Goal: Task Accomplishment & Management: Manage account settings

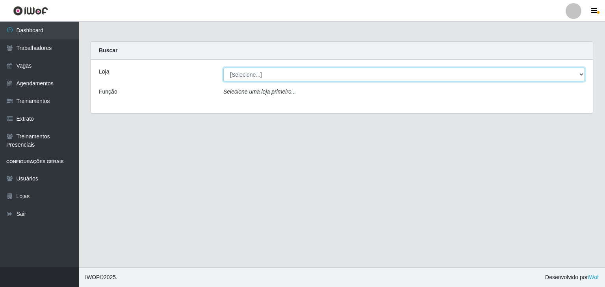
click at [269, 71] on select "[Selecione...] Leite Clan - Bayeux" at bounding box center [403, 75] width 361 height 14
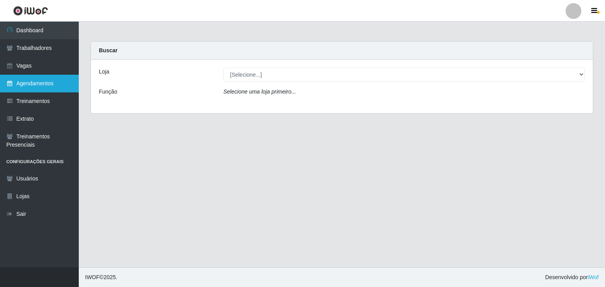
click at [44, 87] on link "Agendamentos" at bounding box center [39, 84] width 79 height 18
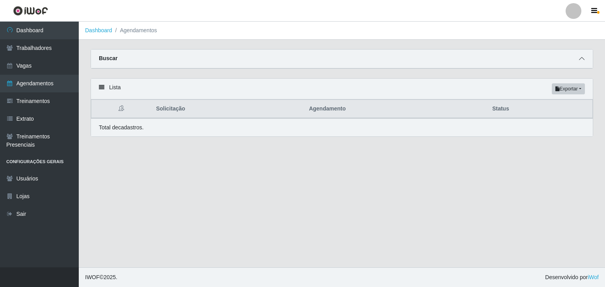
click at [441, 62] on span at bounding box center [581, 58] width 9 height 9
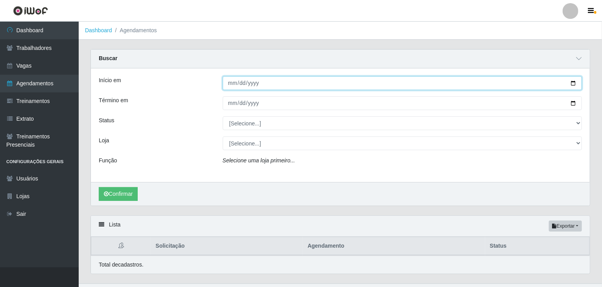
click at [233, 86] on input "Início em" at bounding box center [403, 83] width 360 height 14
type input "[DATE]"
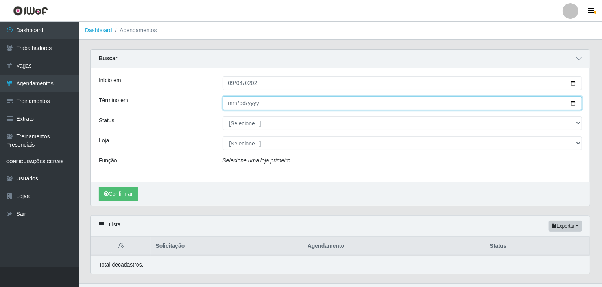
click at [228, 107] on input "Término em" at bounding box center [403, 103] width 360 height 14
click at [232, 105] on input "[DATE]" at bounding box center [403, 103] width 360 height 14
type input "[DATE]"
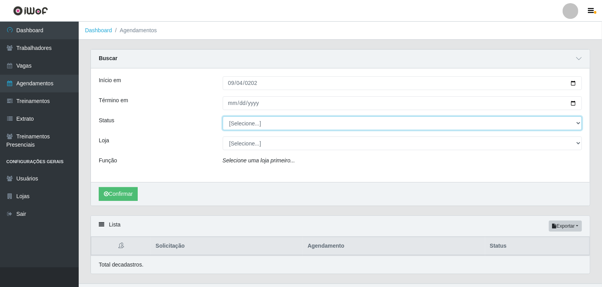
click at [239, 125] on select "[Selecione...] AGENDADO AGUARDANDO LIBERAR EM ANDAMENTO EM REVISÃO FINALIZADO C…" at bounding box center [403, 124] width 360 height 14
select select "AGENDADO"
click at [223, 117] on select "[Selecione...] AGENDADO AGUARDANDO LIBERAR EM ANDAMENTO EM REVISÃO FINALIZADO C…" at bounding box center [403, 124] width 360 height 14
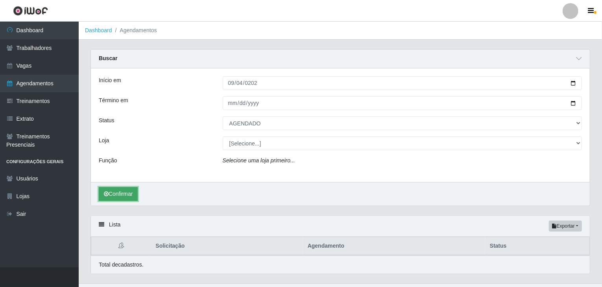
click at [119, 192] on button "Confirmar" at bounding box center [118, 194] width 39 height 14
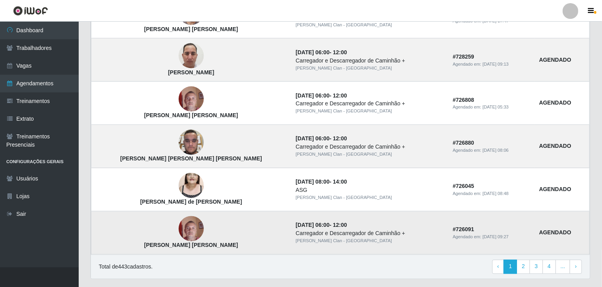
scroll to position [669, 0]
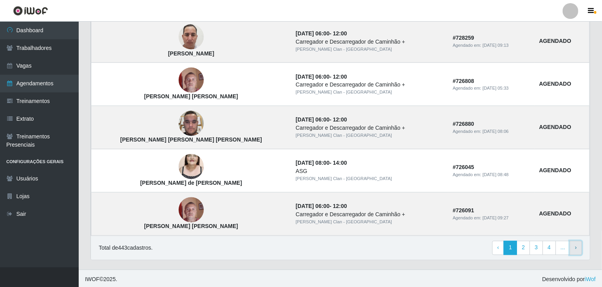
click at [441, 244] on link "› Next" at bounding box center [576, 248] width 12 height 14
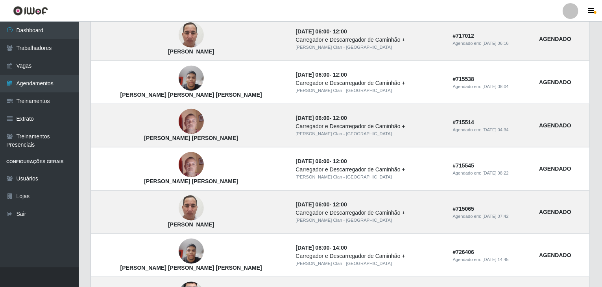
scroll to position [532, 0]
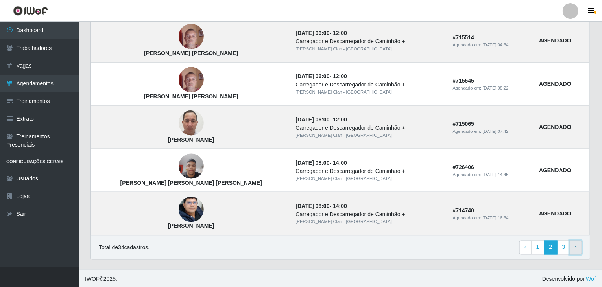
click at [576, 246] on span "›" at bounding box center [576, 247] width 2 height 6
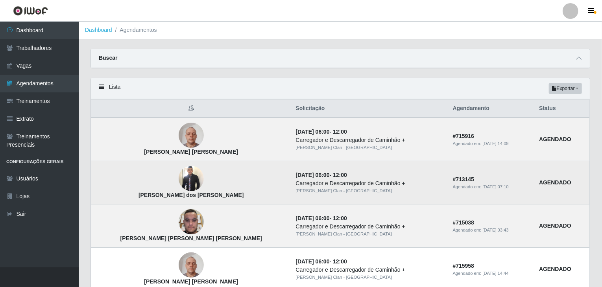
scroll to position [39, 0]
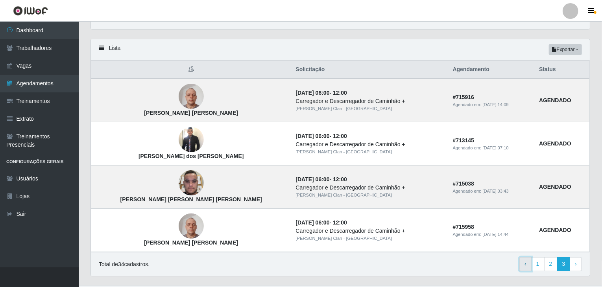
click at [527, 266] on span "‹" at bounding box center [526, 264] width 2 height 6
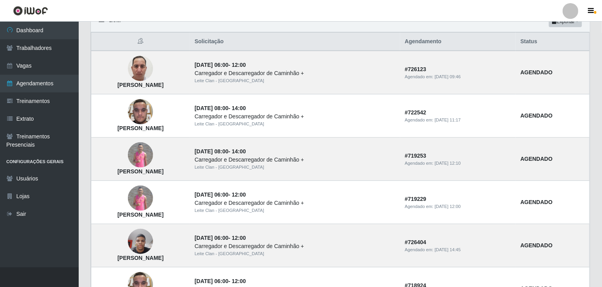
scroll to position [60, 0]
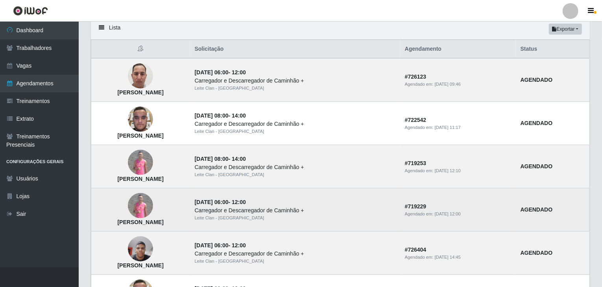
click at [153, 210] on img at bounding box center [140, 205] width 25 height 25
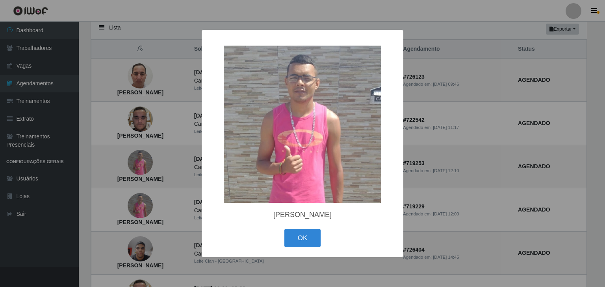
click at [197, 200] on div "× Jeferson Marinho Do Nascimento OK Cancel" at bounding box center [302, 143] width 605 height 287
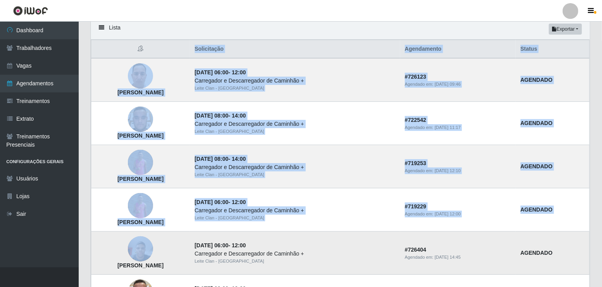
drag, startPoint x: 171, startPoint y: 47, endPoint x: 187, endPoint y: 255, distance: 208.8
click at [190, 171] on td "[PERSON_NAME] Do [PERSON_NAME]" at bounding box center [140, 166] width 99 height 43
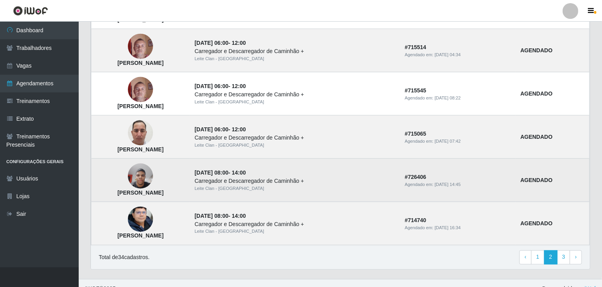
scroll to position [532, 0]
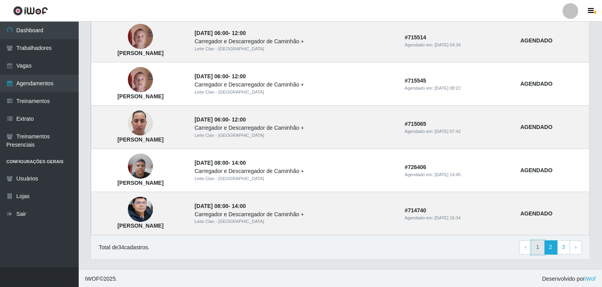
click at [539, 248] on link "1" at bounding box center [537, 248] width 13 height 14
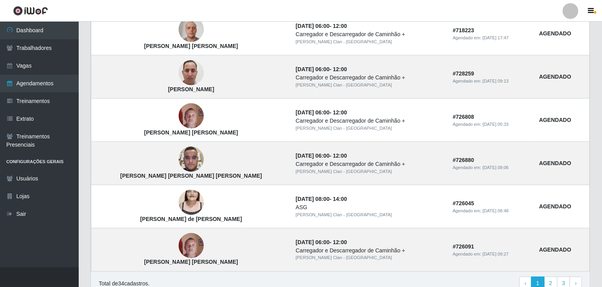
scroll to position [532, 0]
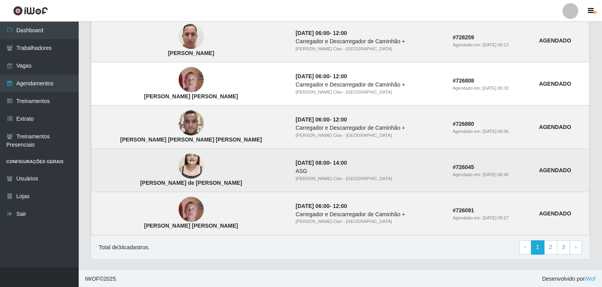
click at [179, 163] on img at bounding box center [191, 166] width 25 height 45
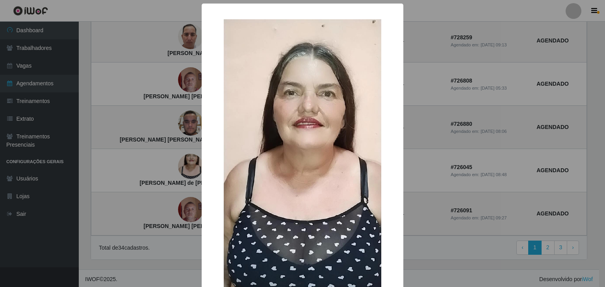
click at [172, 161] on div "× Alderica Marques de Souza Santos OK Cancel" at bounding box center [302, 143] width 605 height 287
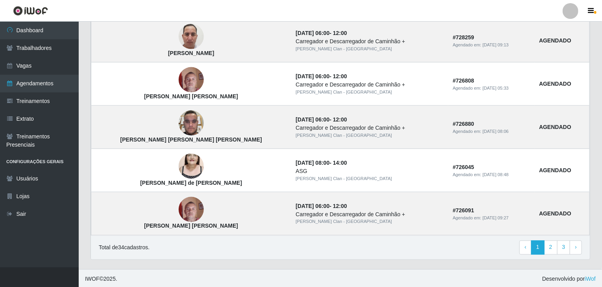
click at [179, 161] on img at bounding box center [191, 166] width 25 height 45
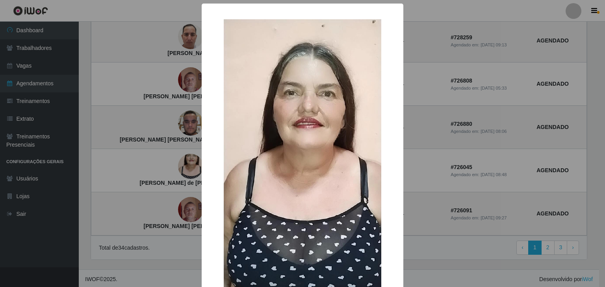
click at [172, 161] on div "× Alderica Marques de Souza Santos OK Cancel" at bounding box center [302, 143] width 605 height 287
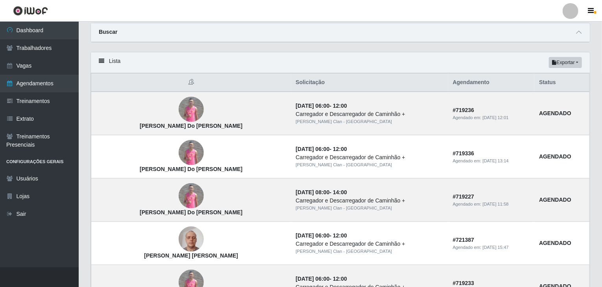
scroll to position [0, 0]
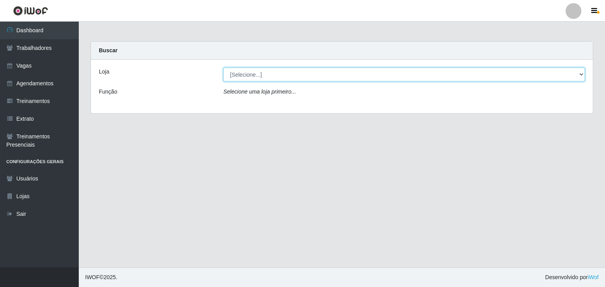
click at [266, 78] on select "[Selecione...] Leite Clan - [GEOGRAPHIC_DATA]" at bounding box center [403, 75] width 361 height 14
select select "452"
click at [223, 68] on select "[Selecione...] Leite Clan - [GEOGRAPHIC_DATA]" at bounding box center [403, 75] width 361 height 14
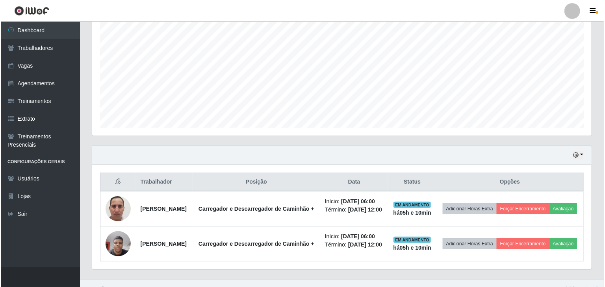
scroll to position [192, 0]
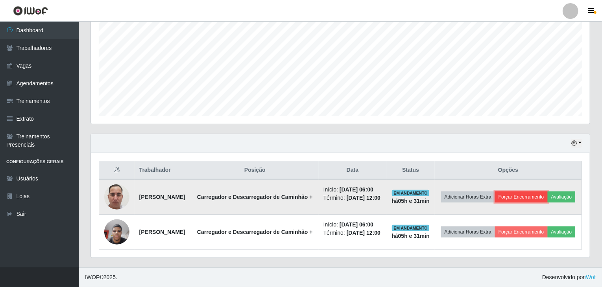
click at [534, 192] on button "Forçar Encerramento" at bounding box center [521, 197] width 53 height 11
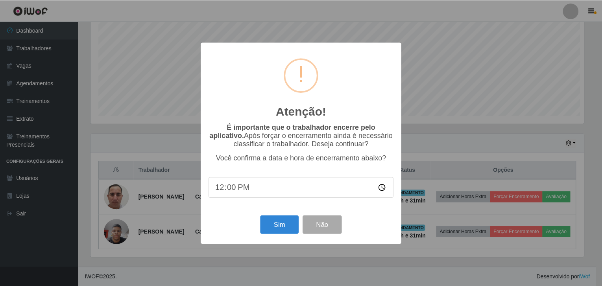
scroll to position [163, 496]
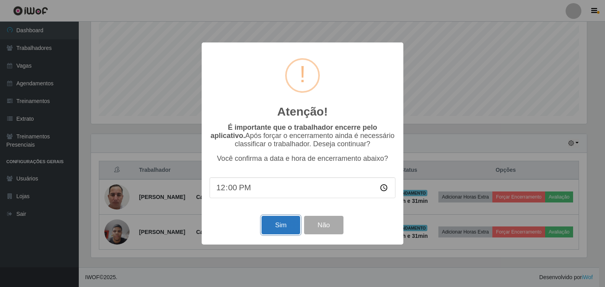
click at [277, 230] on button "Sim" at bounding box center [280, 225] width 38 height 18
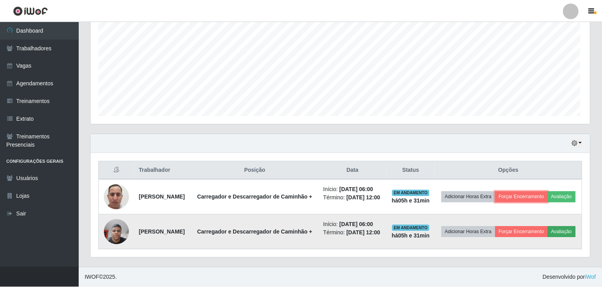
scroll to position [163, 499]
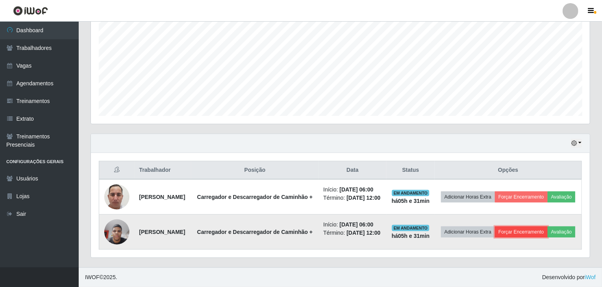
drag, startPoint x: 551, startPoint y: 220, endPoint x: 546, endPoint y: 221, distance: 6.0
click at [546, 227] on button "Forçar Encerramento" at bounding box center [521, 232] width 53 height 11
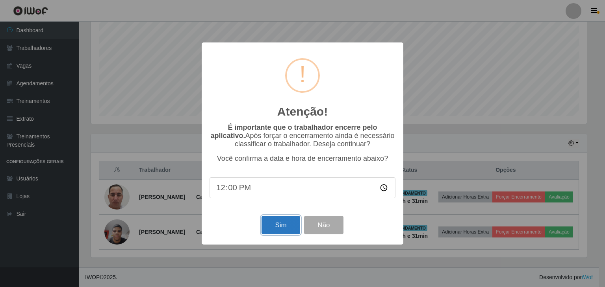
click at [281, 235] on button "Sim" at bounding box center [280, 225] width 38 height 18
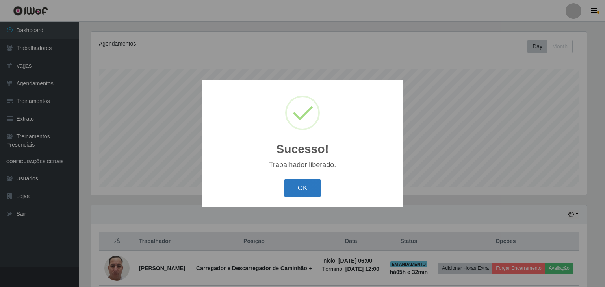
click at [309, 189] on button "OK" at bounding box center [302, 188] width 37 height 18
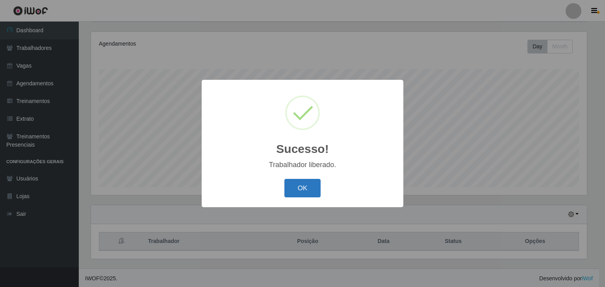
drag, startPoint x: 313, startPoint y: 189, endPoint x: 319, endPoint y: 190, distance: 6.9
click at [313, 189] on button "OK" at bounding box center [302, 188] width 37 height 18
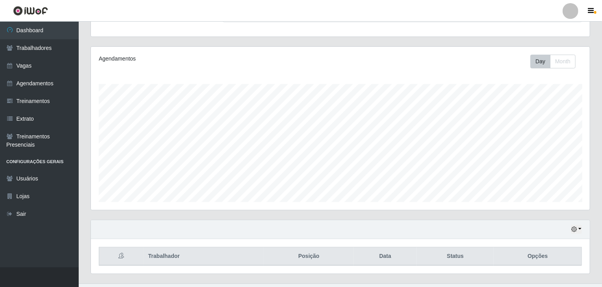
scroll to position [94, 0]
